Goal: Task Accomplishment & Management: Manage account settings

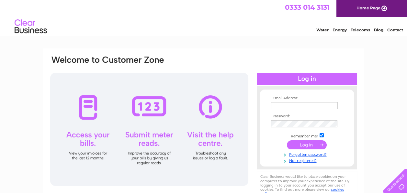
type input "[EMAIL_ADDRESS][DOMAIN_NAME]"
click at [305, 146] on input "submit" at bounding box center [307, 145] width 40 height 9
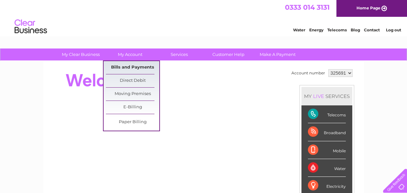
click at [128, 66] on link "Bills and Payments" at bounding box center [132, 67] width 53 height 13
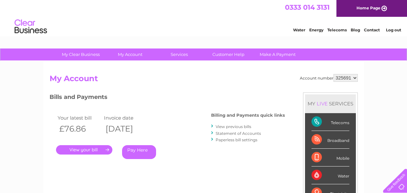
click at [84, 149] on link "." at bounding box center [84, 149] width 56 height 9
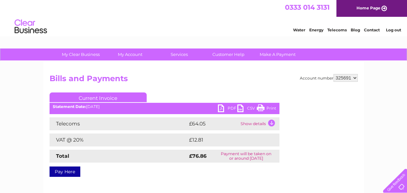
click at [226, 108] on link "PDF" at bounding box center [227, 109] width 19 height 9
